Goal: Browse casually: Explore the website without a specific task or goal

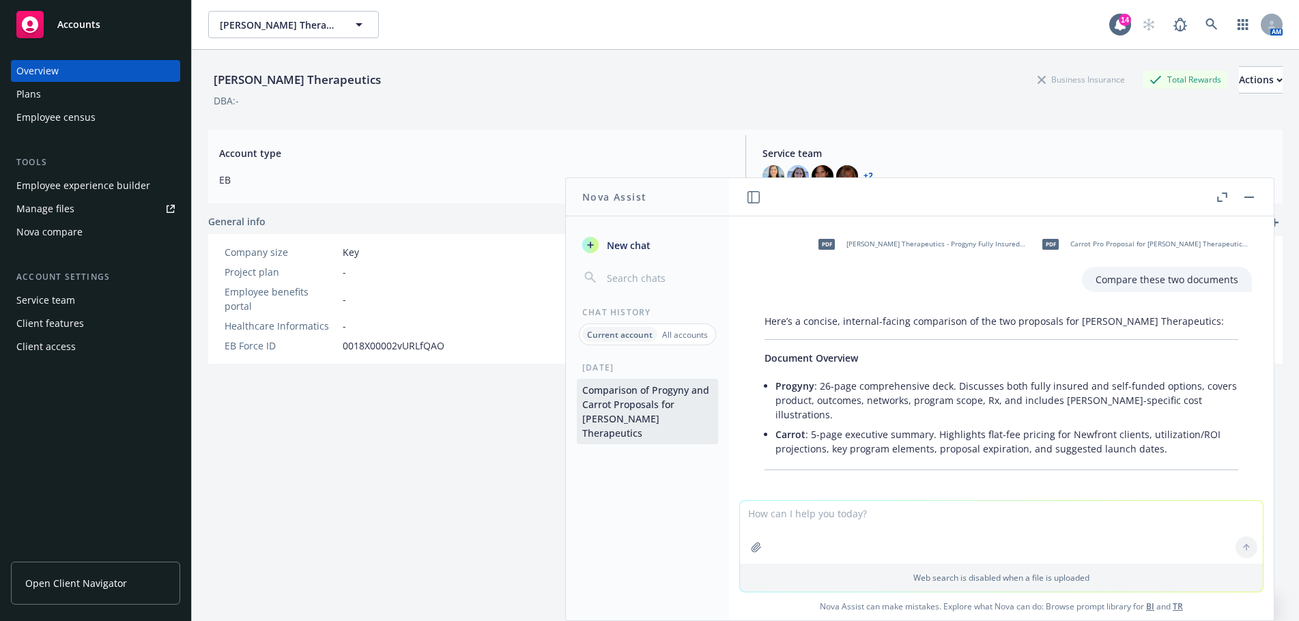
scroll to position [0, 429]
